Goal: Task Accomplishment & Management: Complete application form

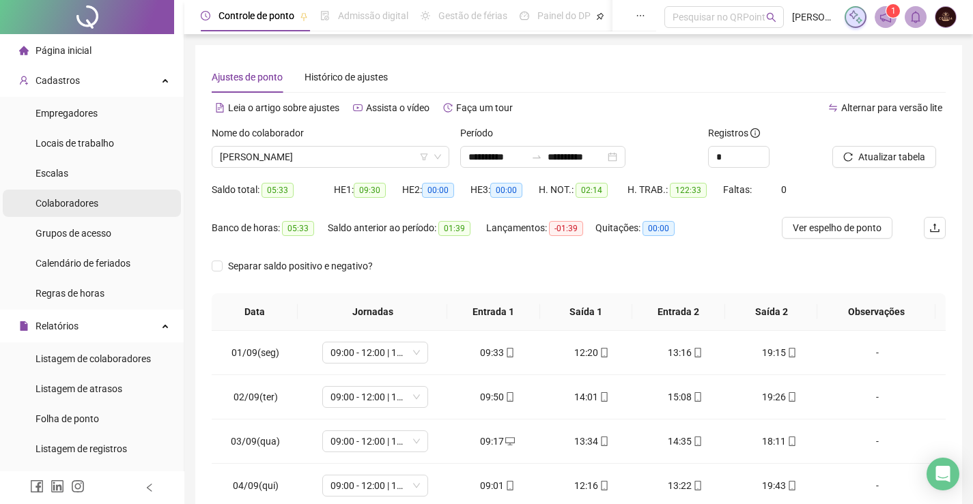
scroll to position [193, 0]
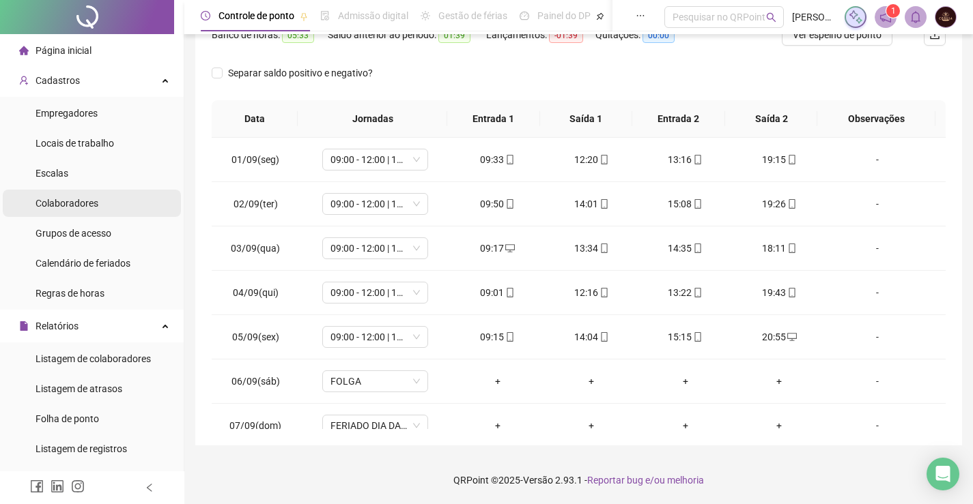
click at [72, 199] on span "Colaboradores" at bounding box center [66, 203] width 63 height 11
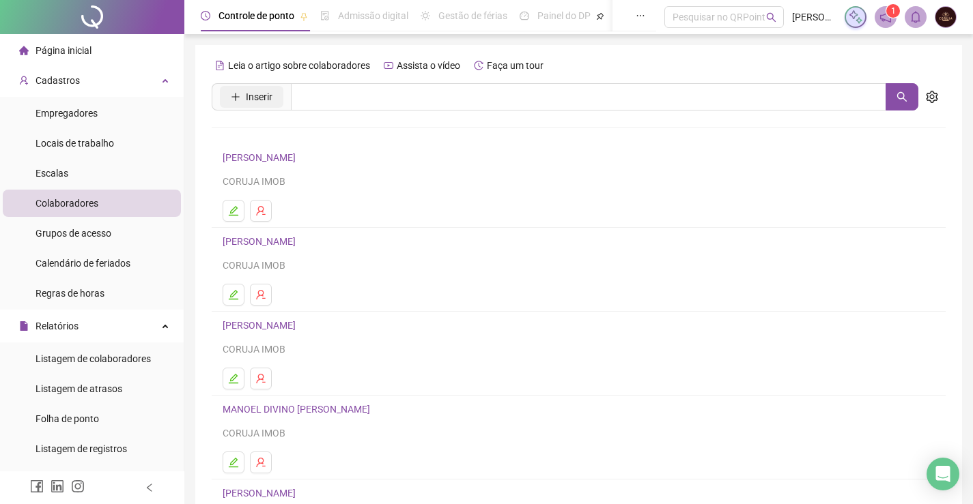
click at [261, 93] on span "Inserir" at bounding box center [259, 96] width 27 height 15
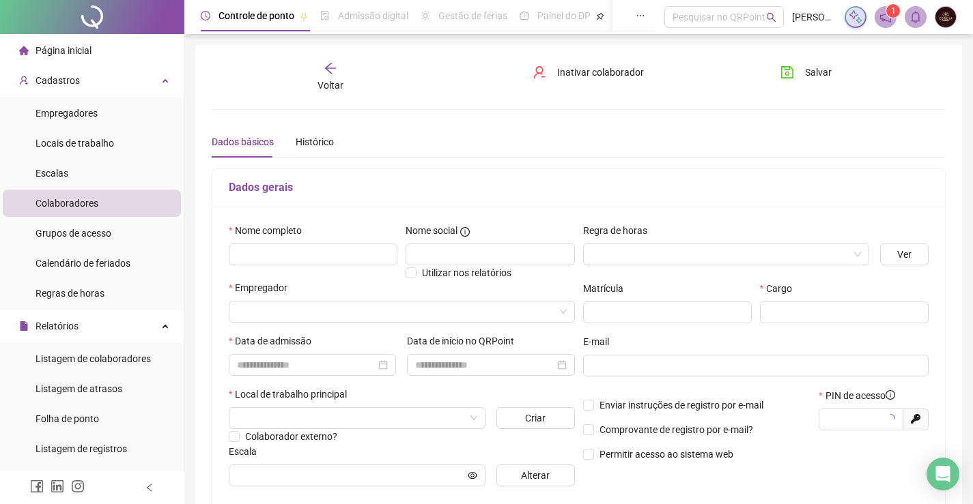
type input "*****"
click at [302, 252] on input "text" at bounding box center [313, 255] width 169 height 22
type input "**********"
click at [812, 253] on input "search" at bounding box center [719, 254] width 257 height 20
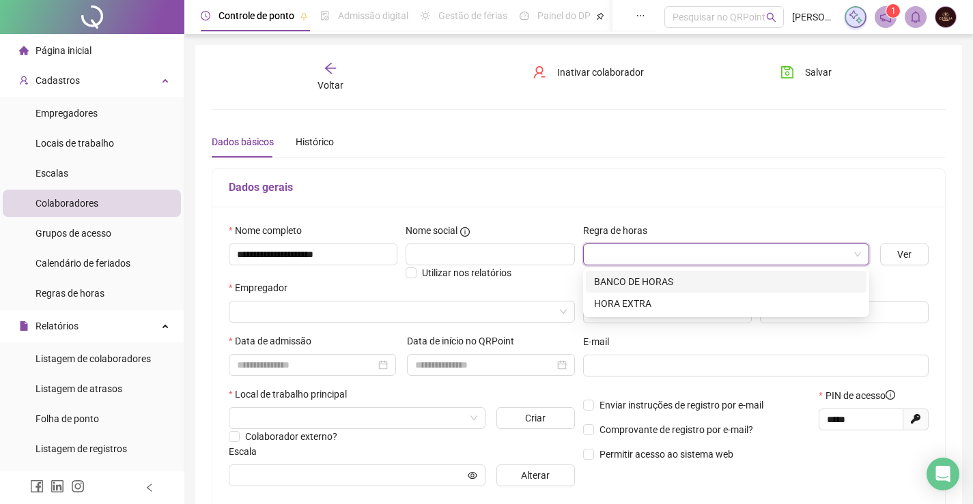
click at [664, 284] on div "BANCO DE HORAS" at bounding box center [726, 281] width 264 height 15
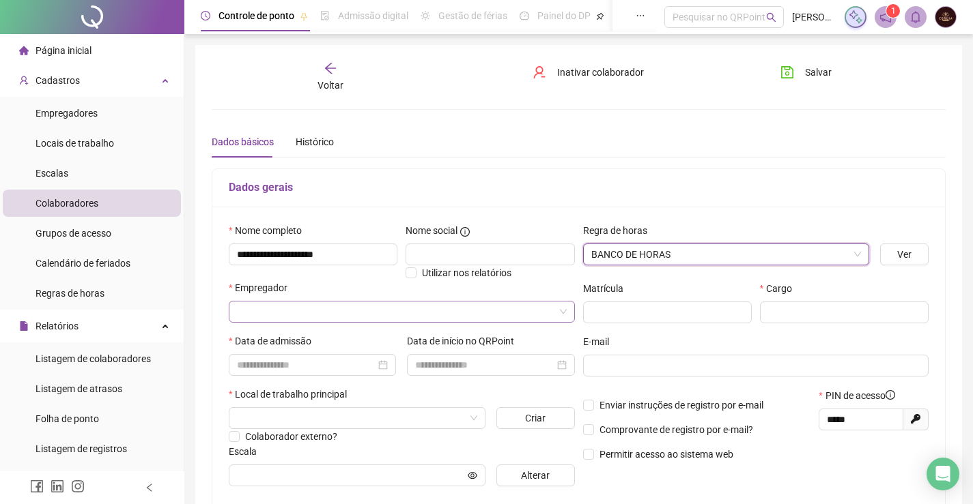
click at [361, 302] on input "search" at bounding box center [395, 312] width 317 height 20
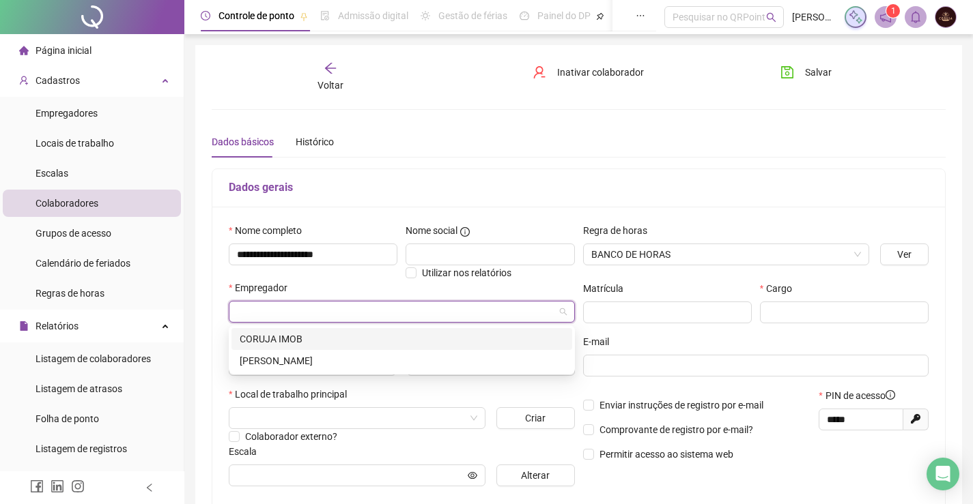
click at [300, 342] on div "CORUJA IMOB" at bounding box center [402, 339] width 324 height 15
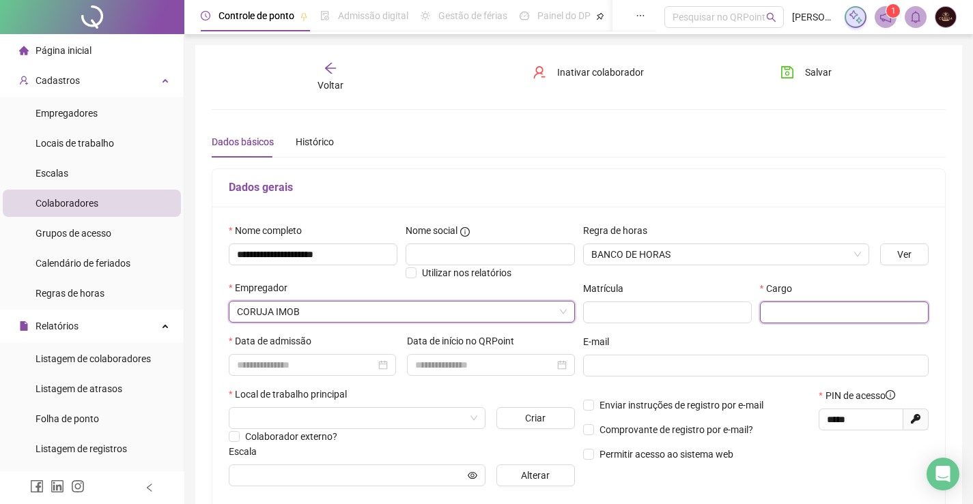
click at [818, 303] on input "text" at bounding box center [844, 313] width 169 height 22
type input "**********"
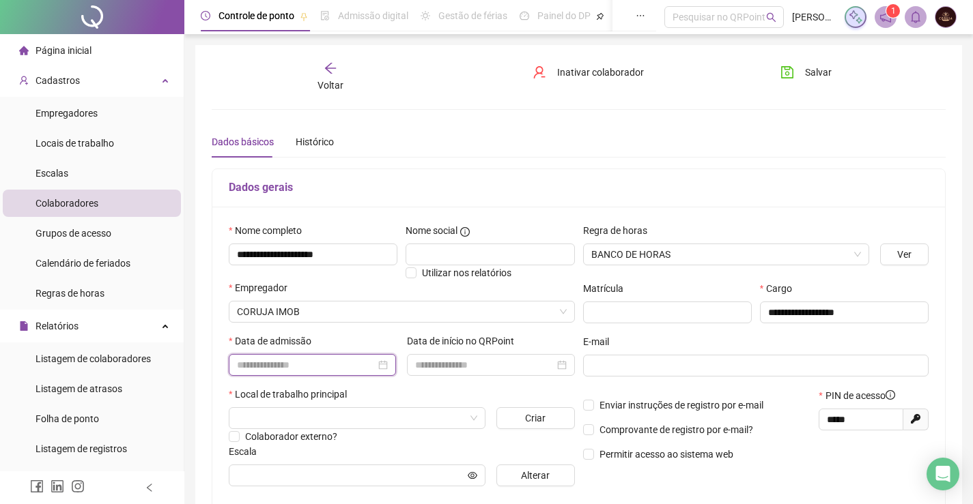
click at [300, 360] on input at bounding box center [306, 365] width 139 height 15
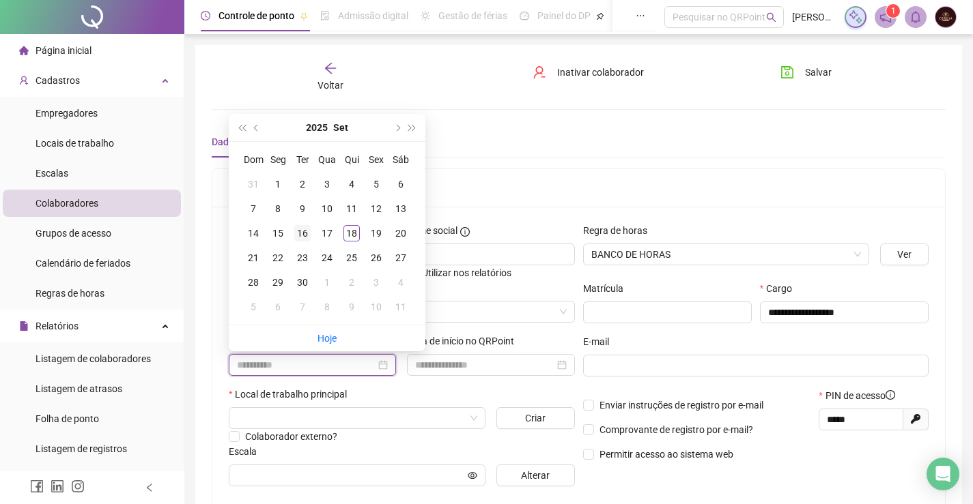
type input "**********"
click at [296, 234] on div "16" at bounding box center [302, 233] width 16 height 16
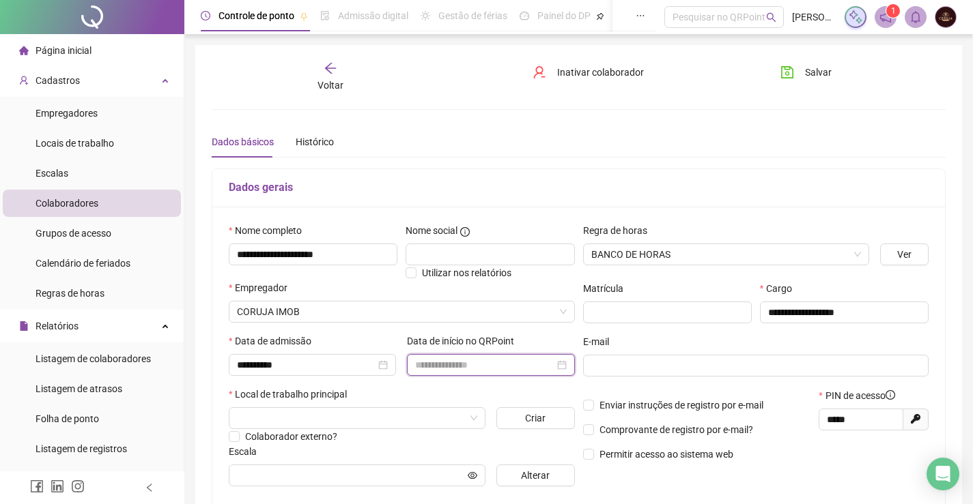
click at [449, 369] on input at bounding box center [484, 365] width 139 height 15
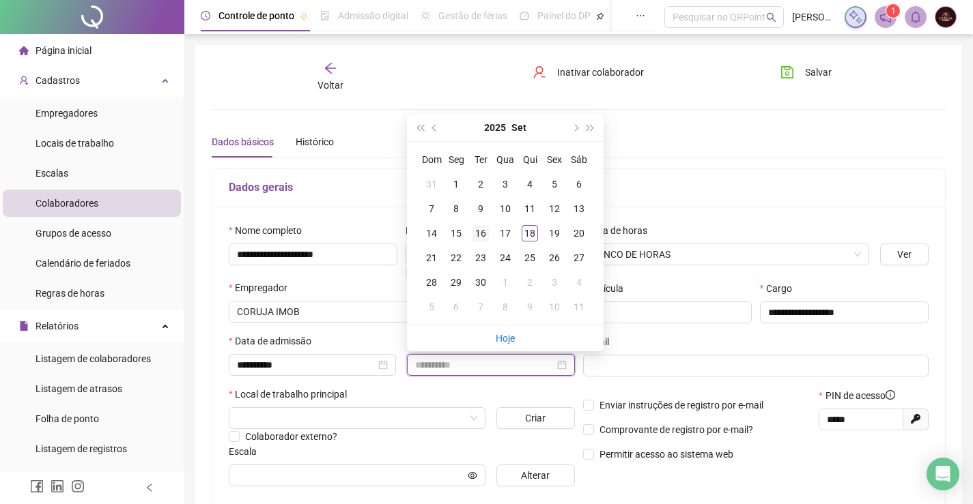
type input "**********"
click at [487, 232] on div "16" at bounding box center [480, 233] width 16 height 16
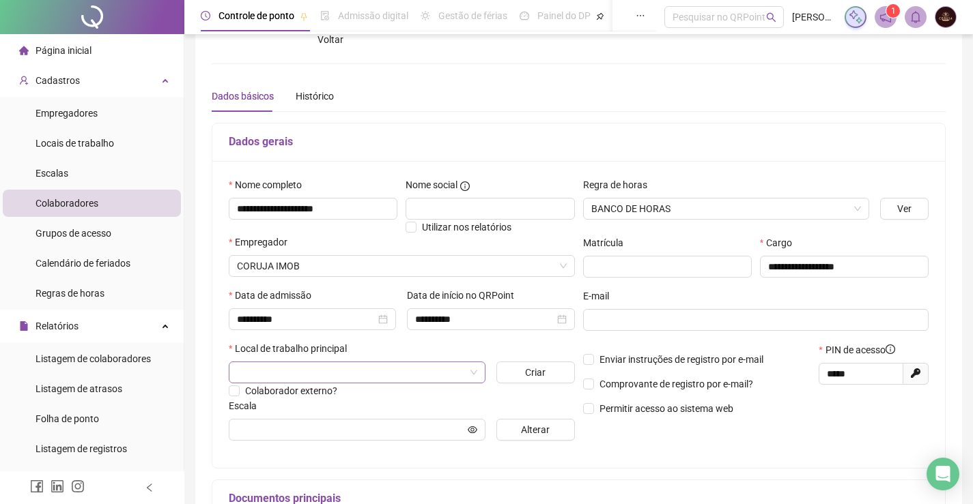
scroll to position [137, 0]
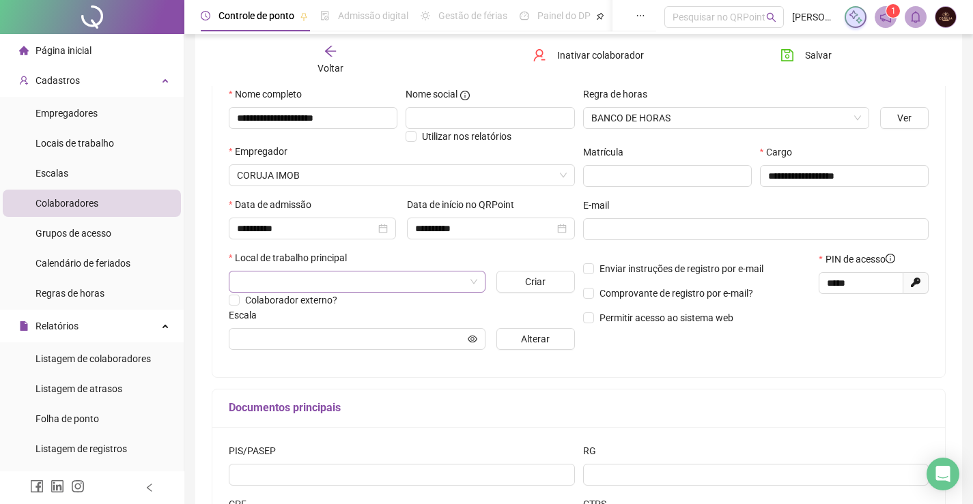
click at [473, 281] on span at bounding box center [357, 282] width 240 height 20
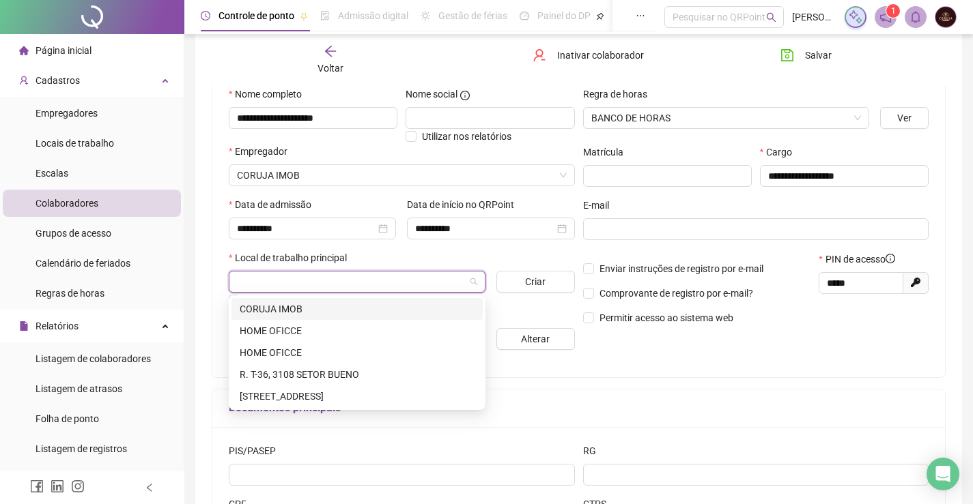
click at [293, 306] on div "CORUJA IMOB" at bounding box center [357, 309] width 235 height 15
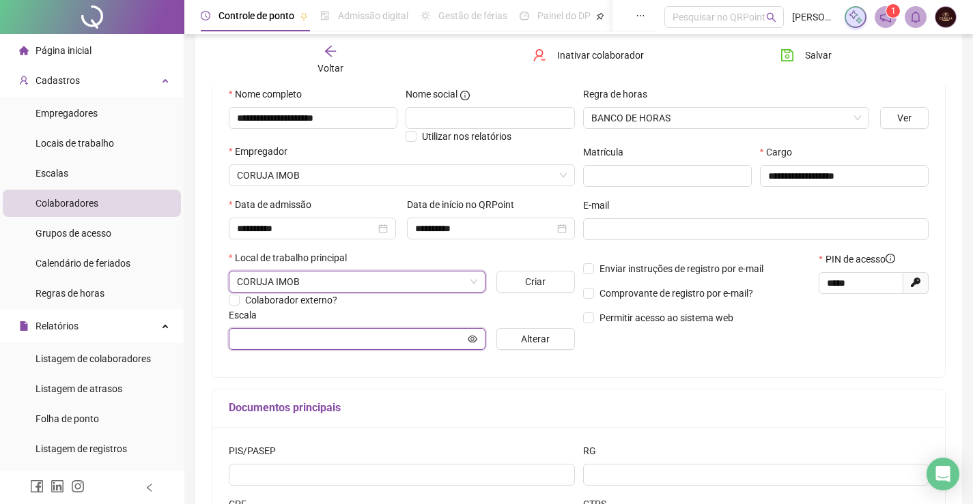
click at [381, 335] on input "text" at bounding box center [351, 339] width 228 height 15
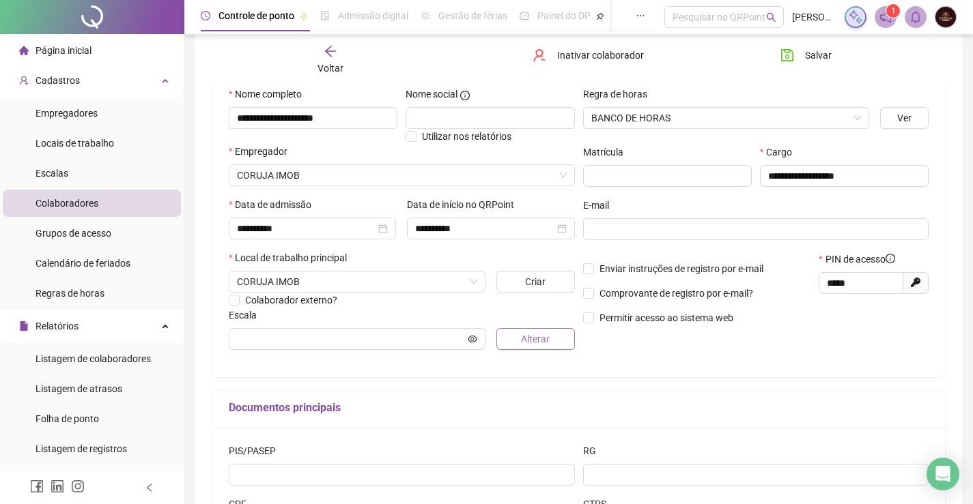
click at [517, 338] on button "Alterar" at bounding box center [535, 339] width 78 height 22
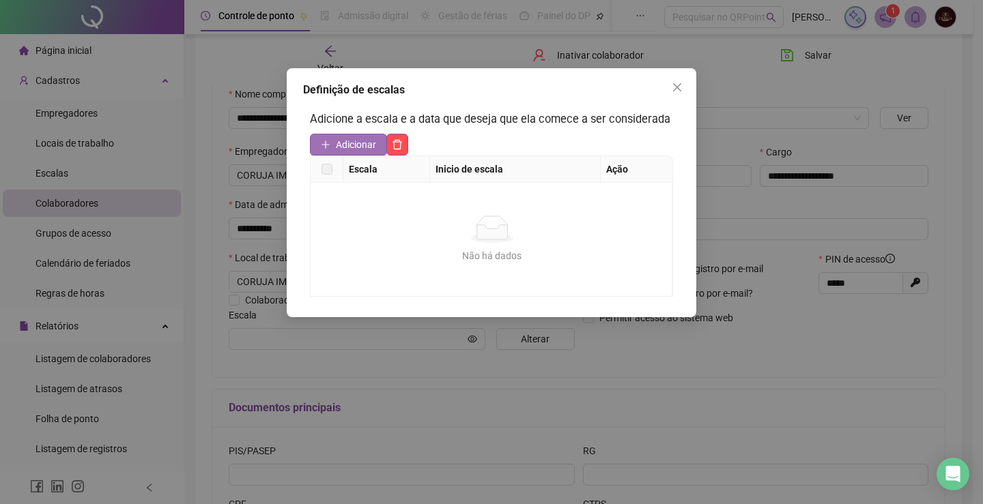
click at [360, 149] on span "Adicionar" at bounding box center [356, 144] width 40 height 15
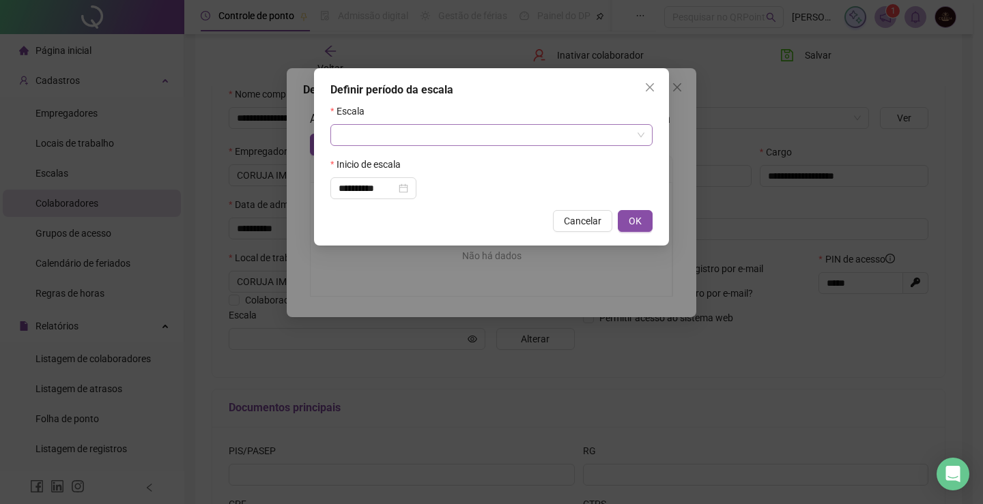
click at [424, 142] on input "search" at bounding box center [485, 135] width 293 height 20
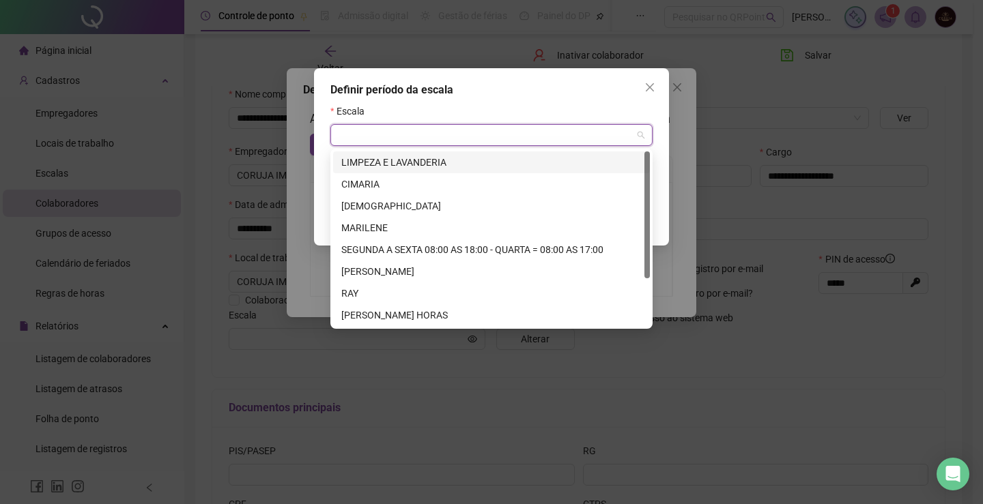
click at [420, 164] on div "LIMPEZA E LAVANDERIA" at bounding box center [491, 162] width 300 height 15
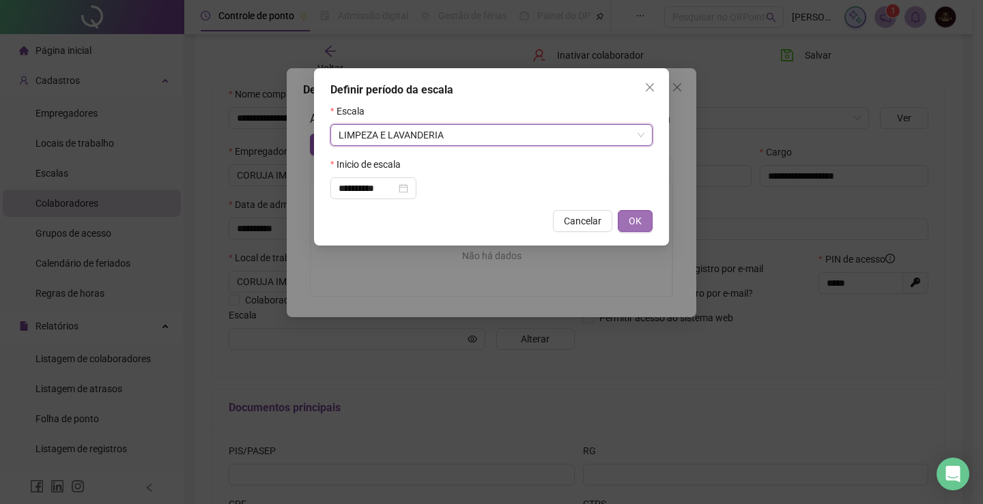
click at [641, 225] on span "OK" at bounding box center [635, 221] width 13 height 15
type input "**********"
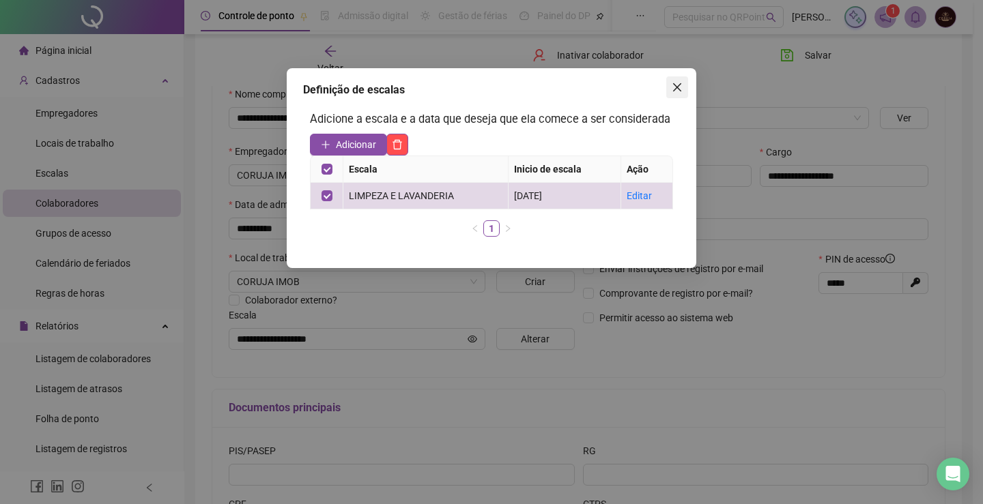
click at [678, 83] on icon "close" at bounding box center [677, 87] width 11 height 11
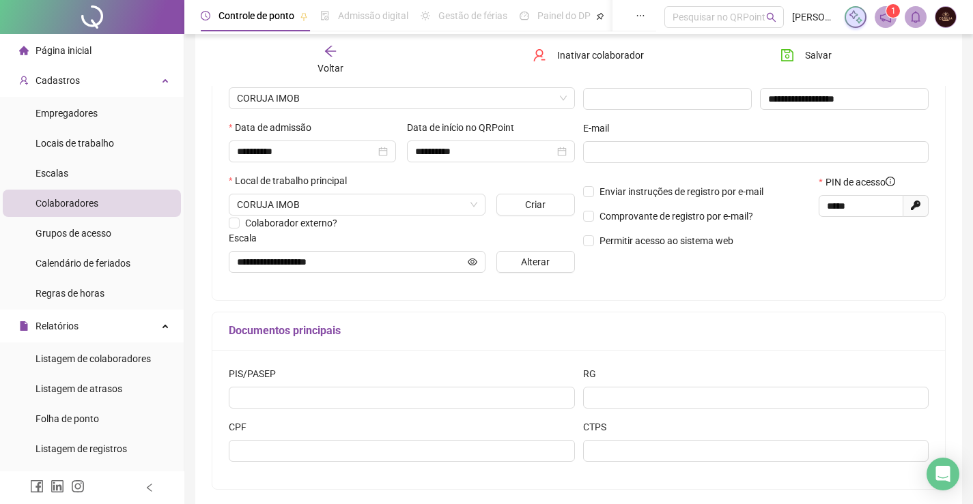
scroll to position [273, 0]
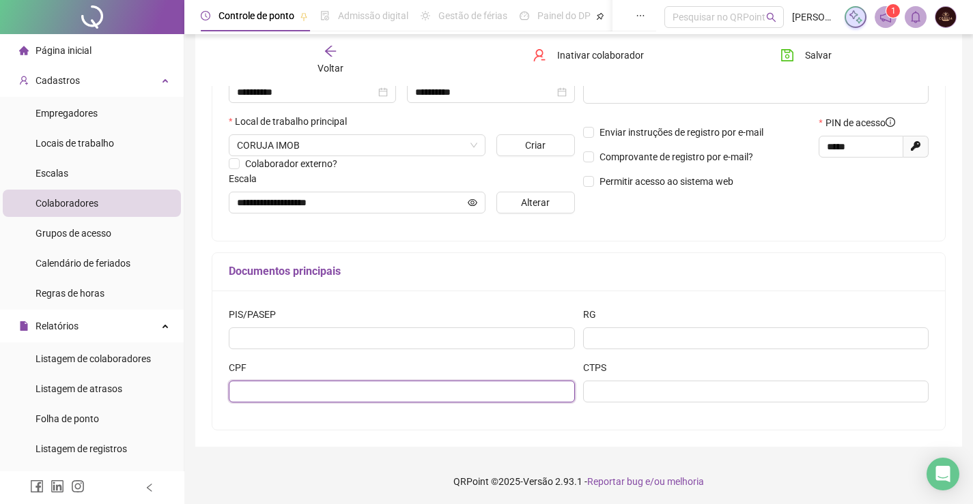
click at [356, 382] on input "text" at bounding box center [402, 392] width 346 height 22
type input "**********"
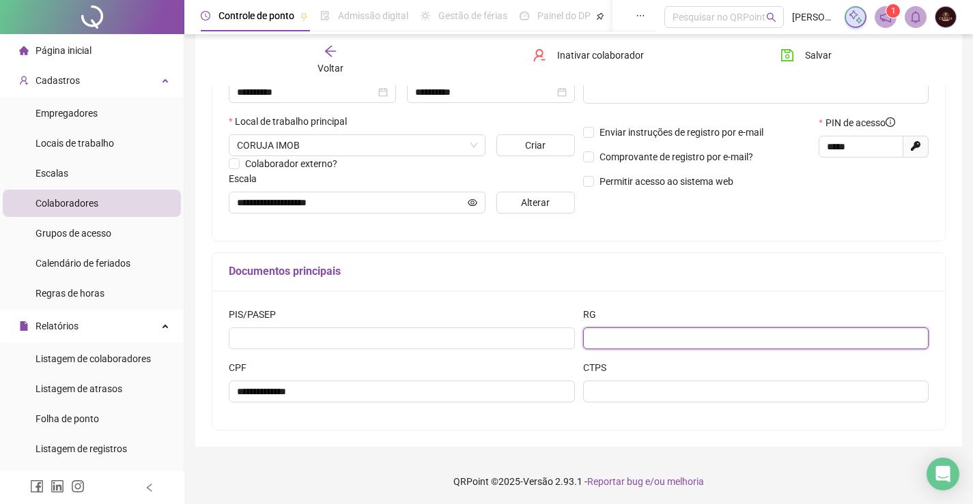
click at [634, 337] on input "text" at bounding box center [756, 339] width 346 height 22
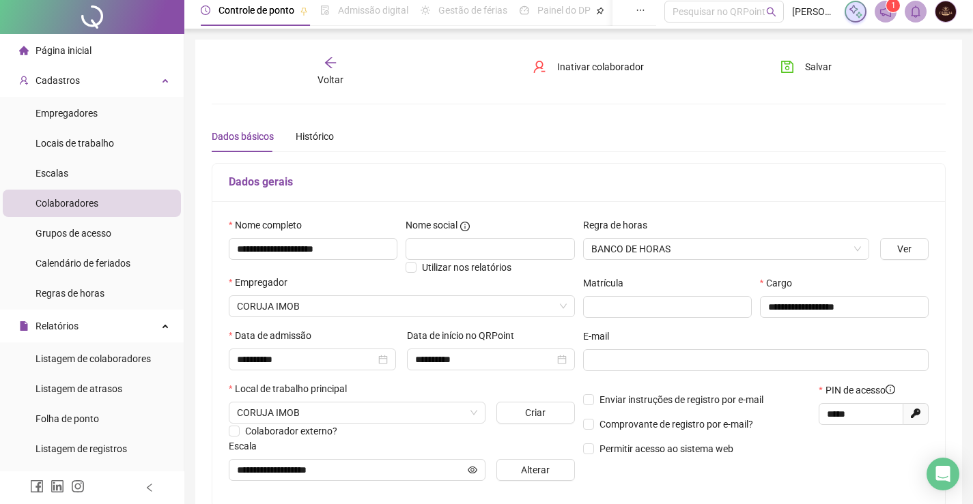
scroll to position [0, 0]
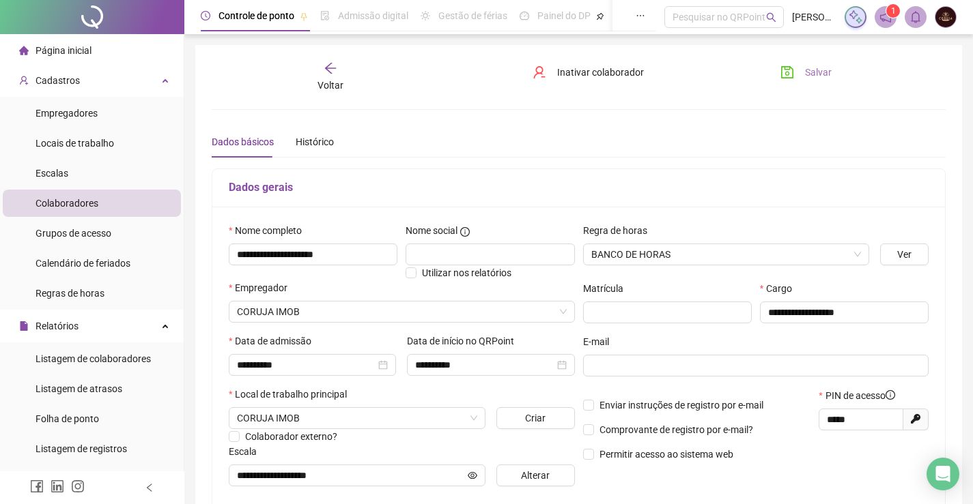
type input "*******"
click at [809, 77] on span "Salvar" at bounding box center [818, 72] width 27 height 15
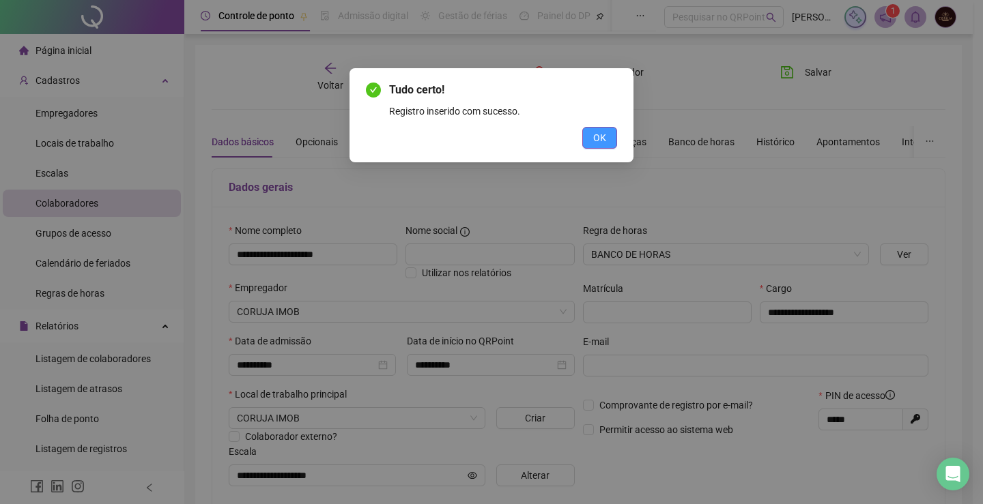
click at [593, 134] on span "OK" at bounding box center [599, 137] width 13 height 15
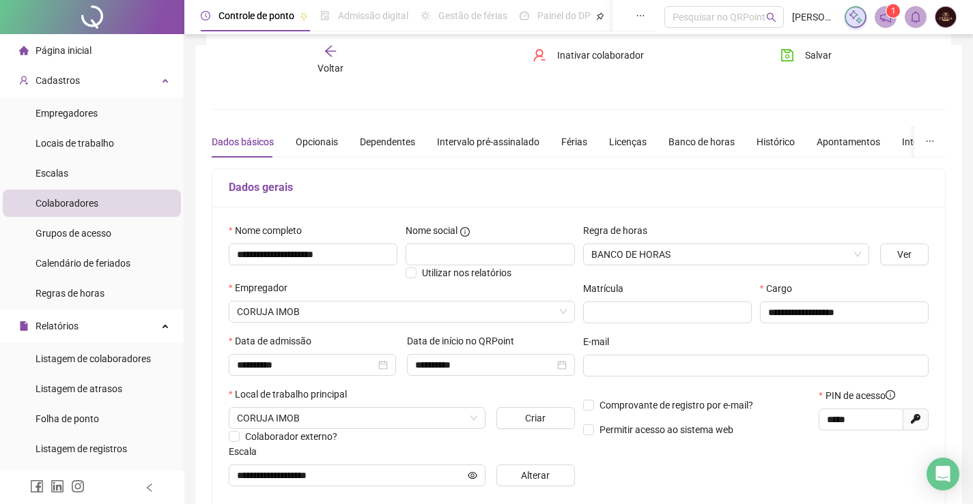
scroll to position [205, 0]
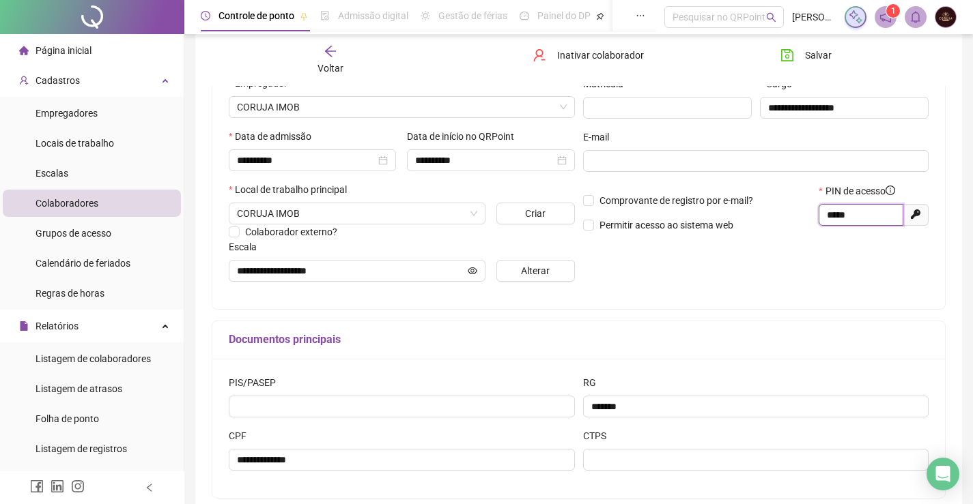
drag, startPoint x: 889, startPoint y: 212, endPoint x: 651, endPoint y: 216, distance: 237.5
click at [655, 214] on div "Comprovante de registro por e-mail? Permitir acesso ao sistema web PIN de acess…" at bounding box center [756, 213] width 354 height 59
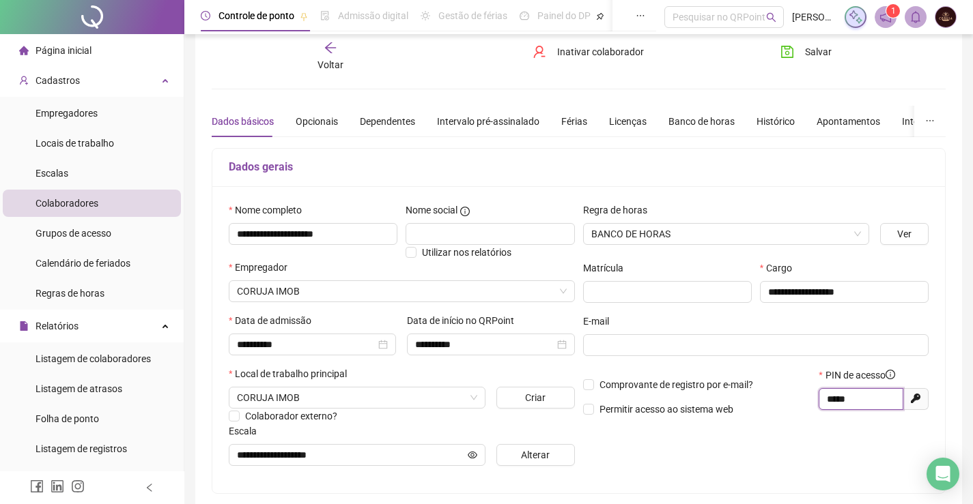
scroll to position [0, 0]
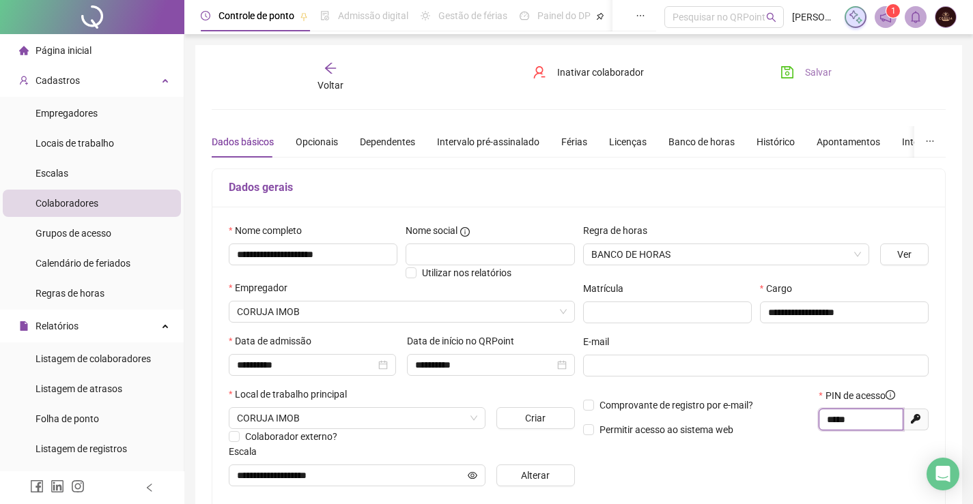
type input "*****"
click at [818, 74] on span "Salvar" at bounding box center [818, 72] width 27 height 15
click at [73, 114] on span "Empregadores" at bounding box center [66, 113] width 62 height 11
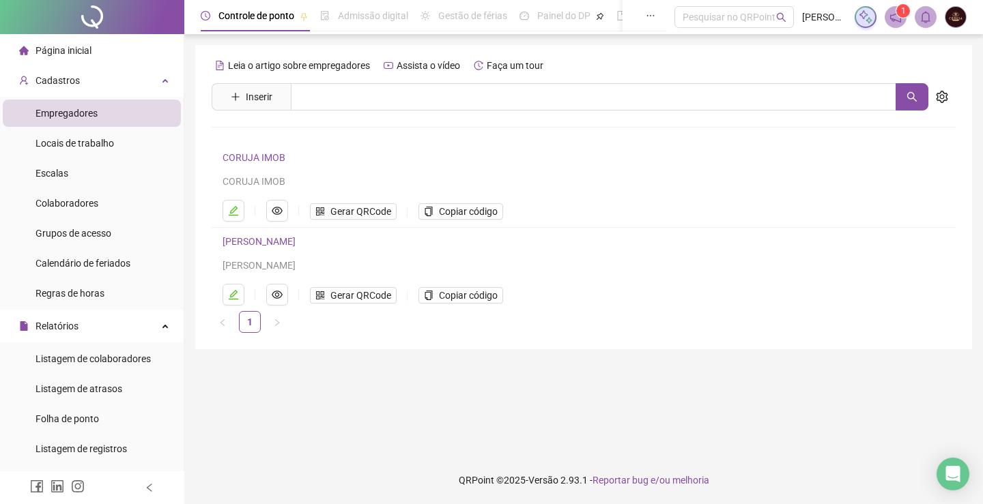
click at [252, 158] on link "CORUJA IMOB" at bounding box center [254, 157] width 63 height 11
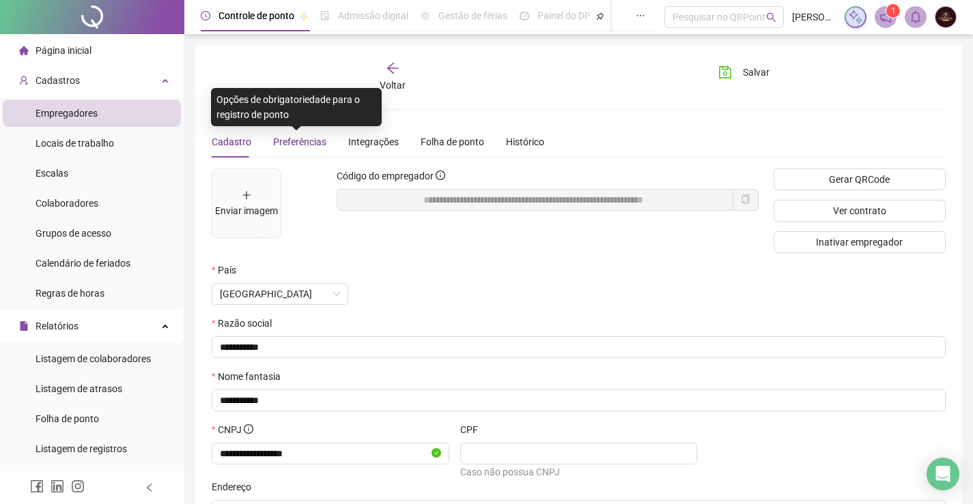
click at [310, 145] on span "Preferências" at bounding box center [299, 142] width 53 height 11
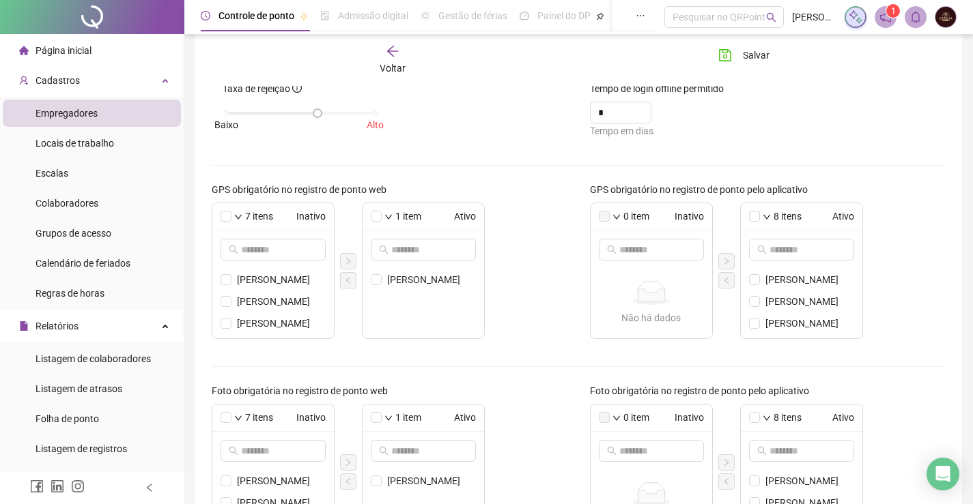
scroll to position [137, 0]
click at [373, 283] on span at bounding box center [376, 279] width 11 height 11
click at [342, 281] on button "button" at bounding box center [348, 280] width 16 height 16
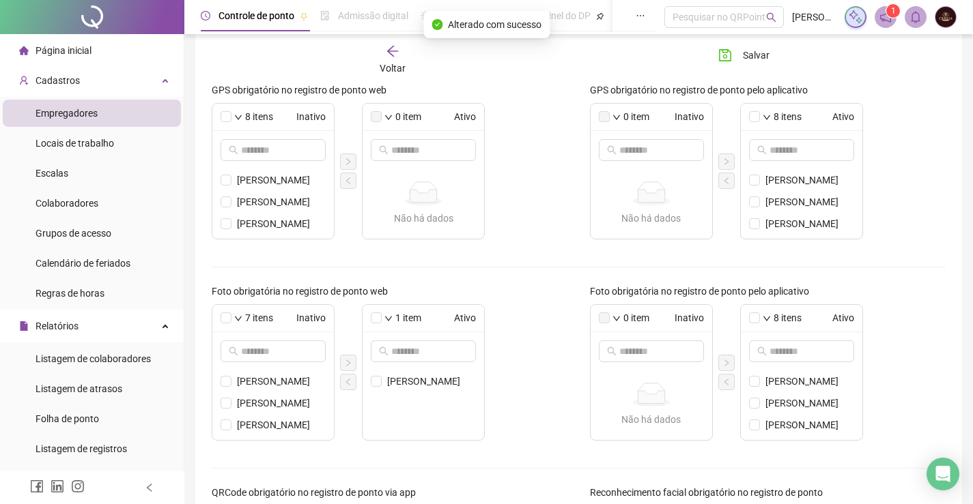
scroll to position [341, 0]
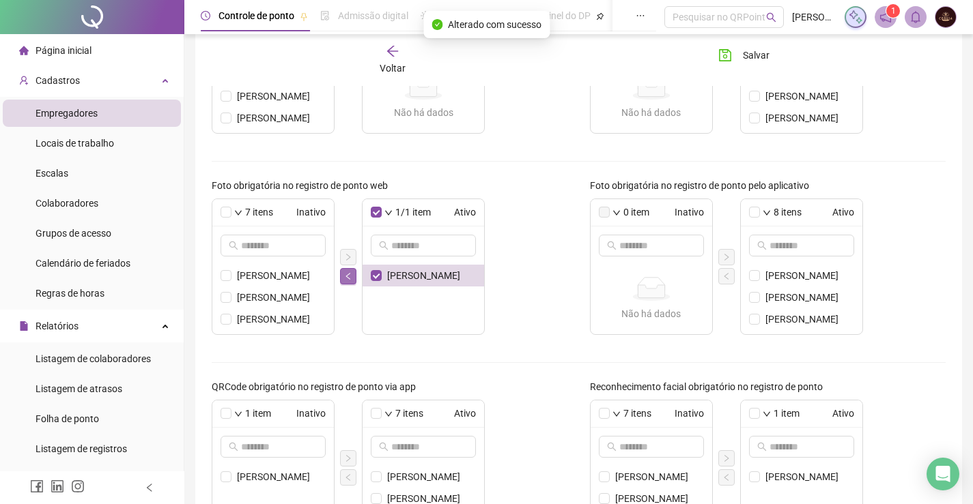
click at [350, 278] on icon "left" at bounding box center [348, 276] width 8 height 8
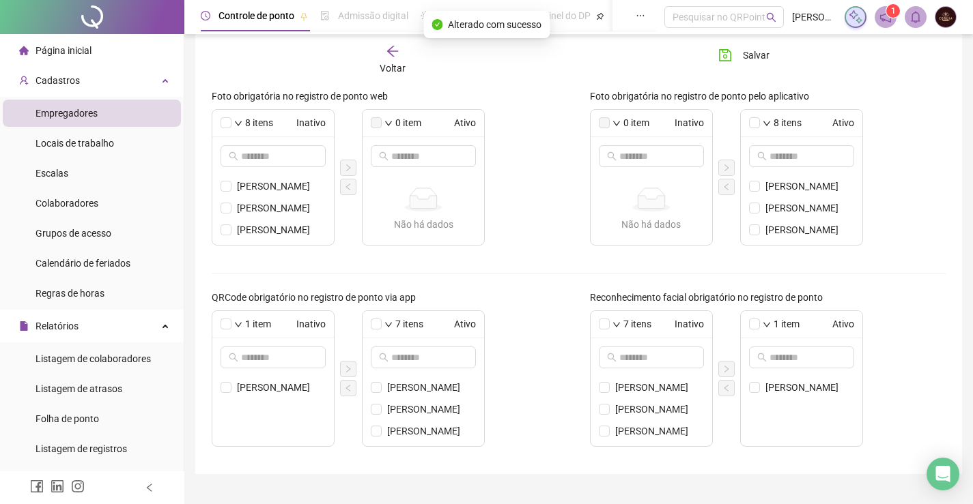
scroll to position [459, 0]
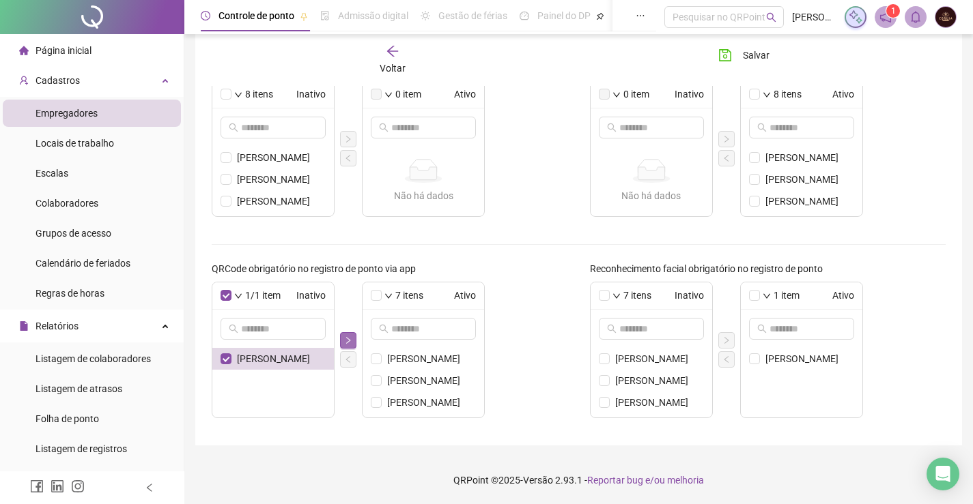
click at [351, 341] on icon "right" at bounding box center [348, 340] width 8 height 8
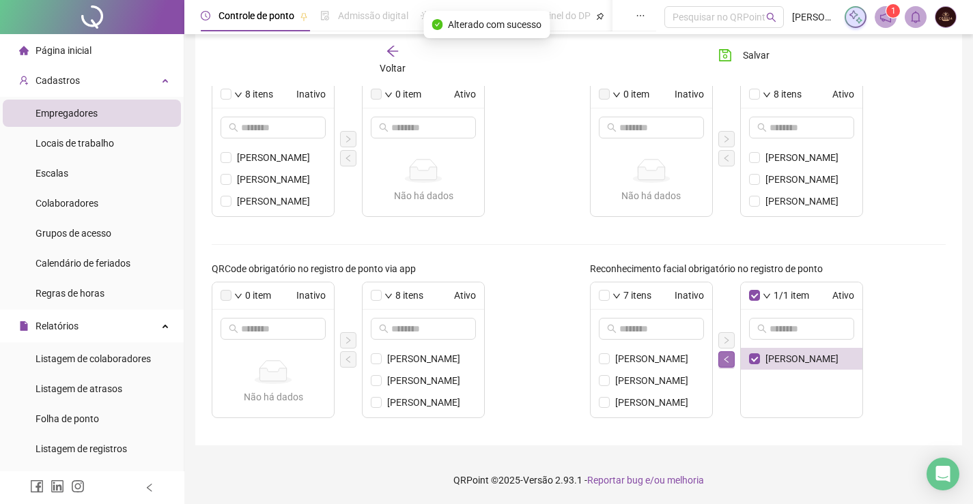
click at [722, 360] on icon "left" at bounding box center [726, 360] width 8 height 8
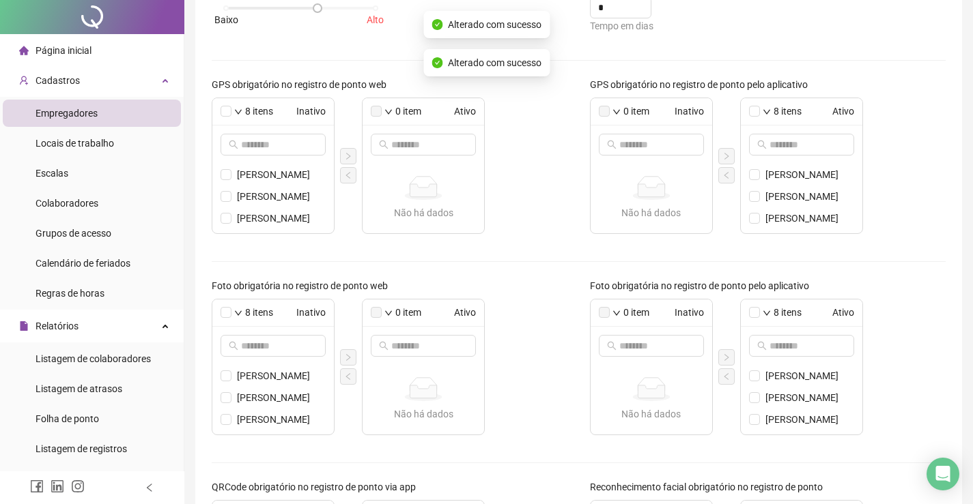
scroll to position [0, 0]
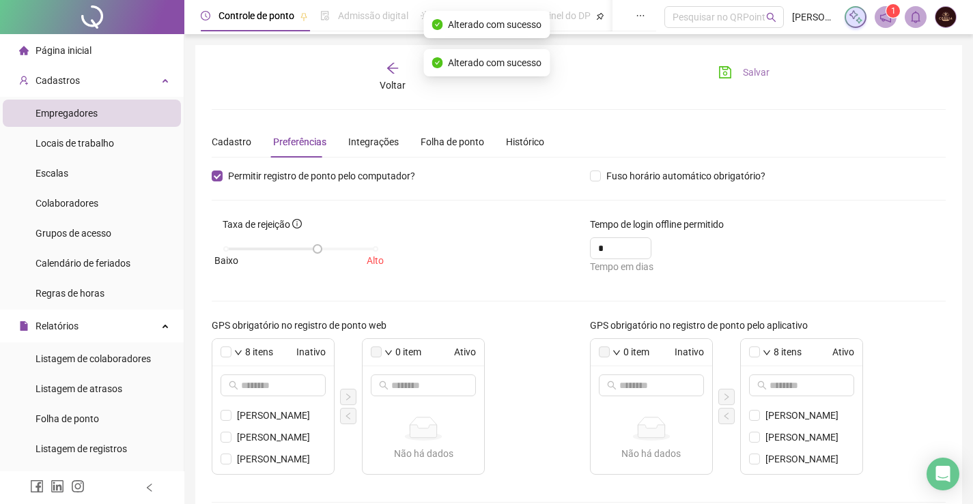
click at [757, 70] on span "Salvar" at bounding box center [756, 72] width 27 height 15
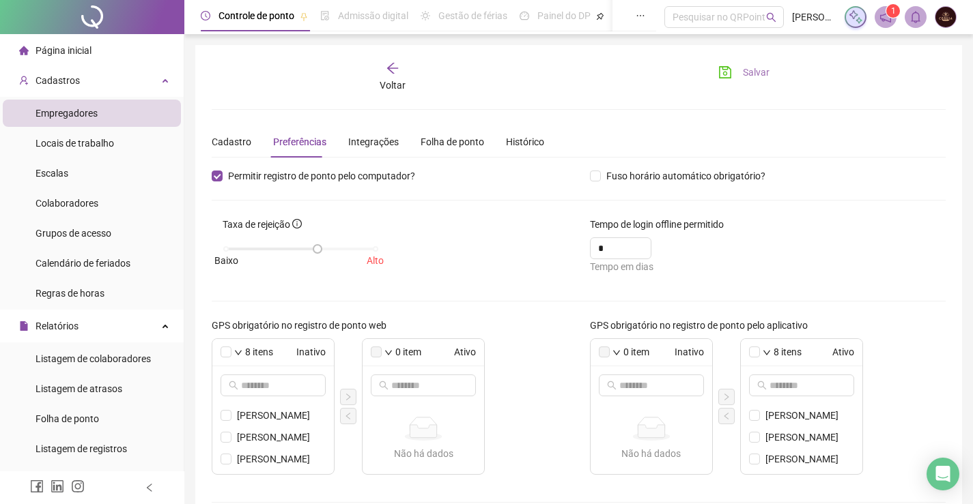
click at [751, 77] on span "Salvar" at bounding box center [756, 72] width 27 height 15
click at [745, 78] on span "Salvar" at bounding box center [756, 72] width 27 height 15
click at [393, 74] on icon "arrow-left" at bounding box center [393, 68] width 14 height 14
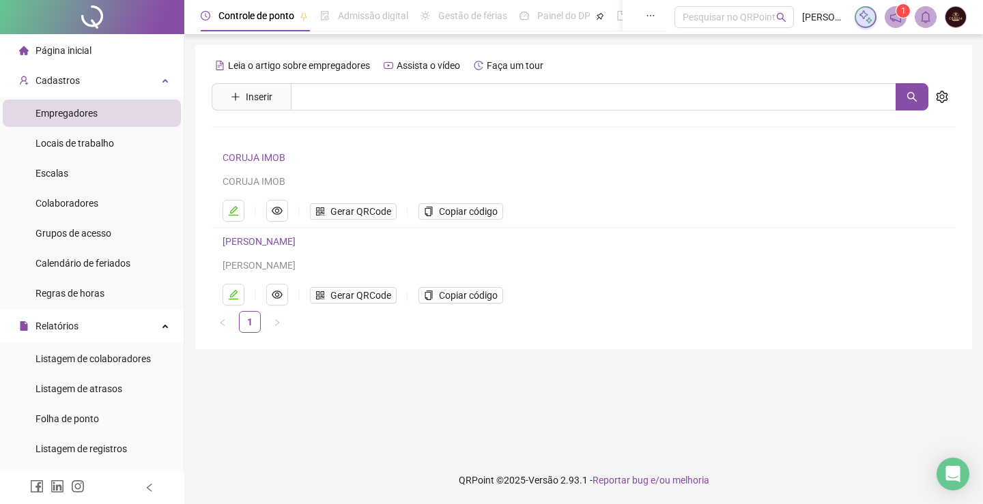
click at [64, 46] on span "Página inicial" at bounding box center [63, 50] width 56 height 11
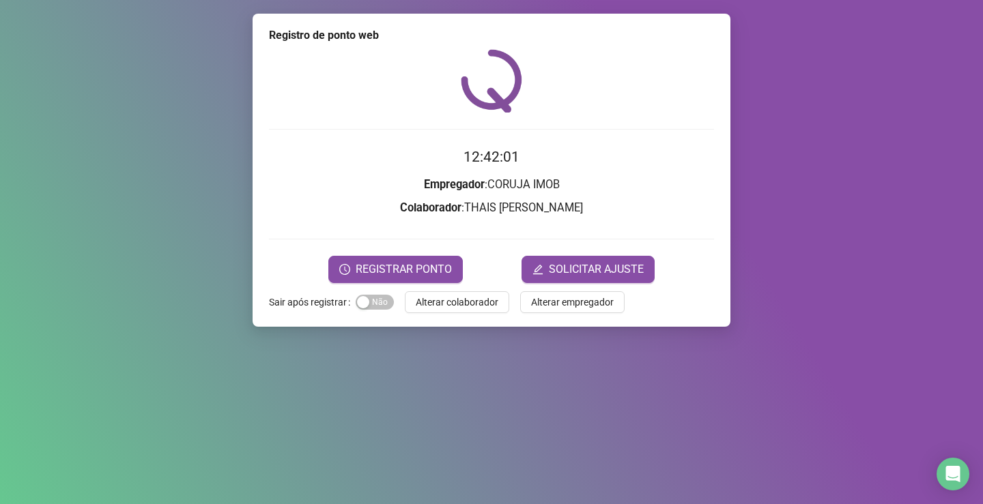
click at [455, 304] on span "Alterar colaborador" at bounding box center [457, 302] width 83 height 15
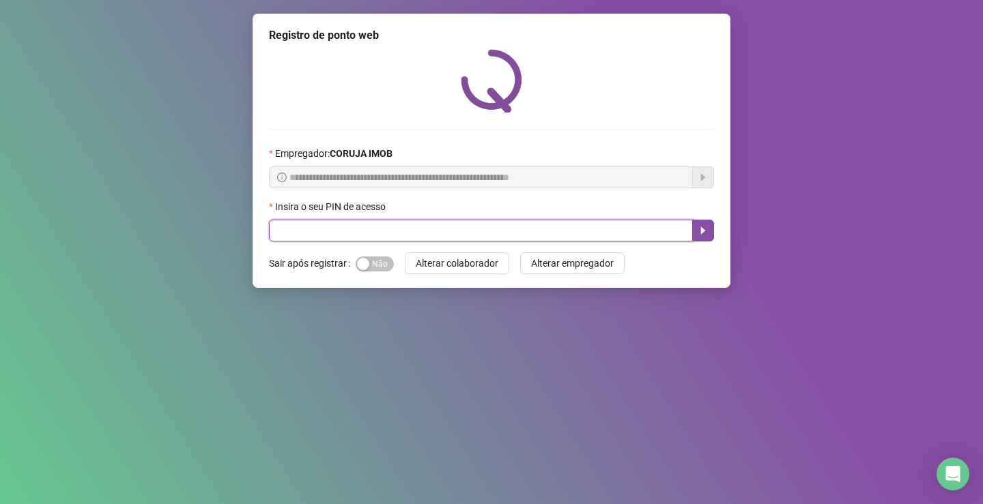
click at [409, 231] on input "text" at bounding box center [481, 231] width 424 height 22
type input "*****"
click at [702, 239] on button "button" at bounding box center [703, 231] width 22 height 22
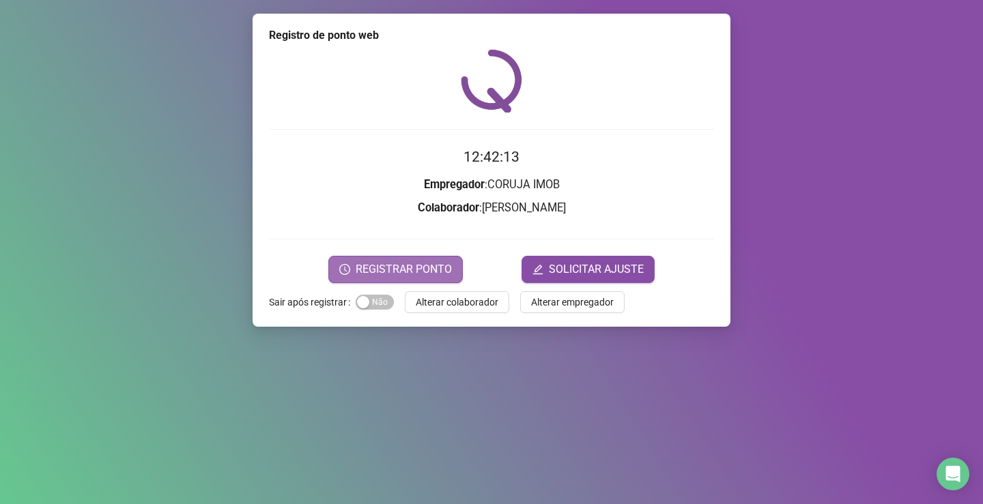
click at [394, 268] on span "REGISTRAR PONTO" at bounding box center [404, 269] width 96 height 16
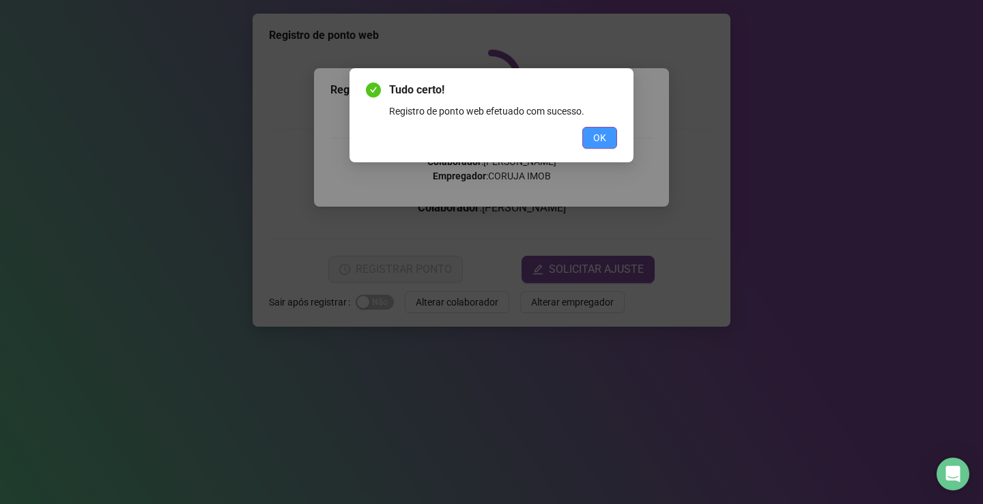
click at [594, 142] on span "OK" at bounding box center [599, 137] width 13 height 15
